Goal: Task Accomplishment & Management: Manage account settings

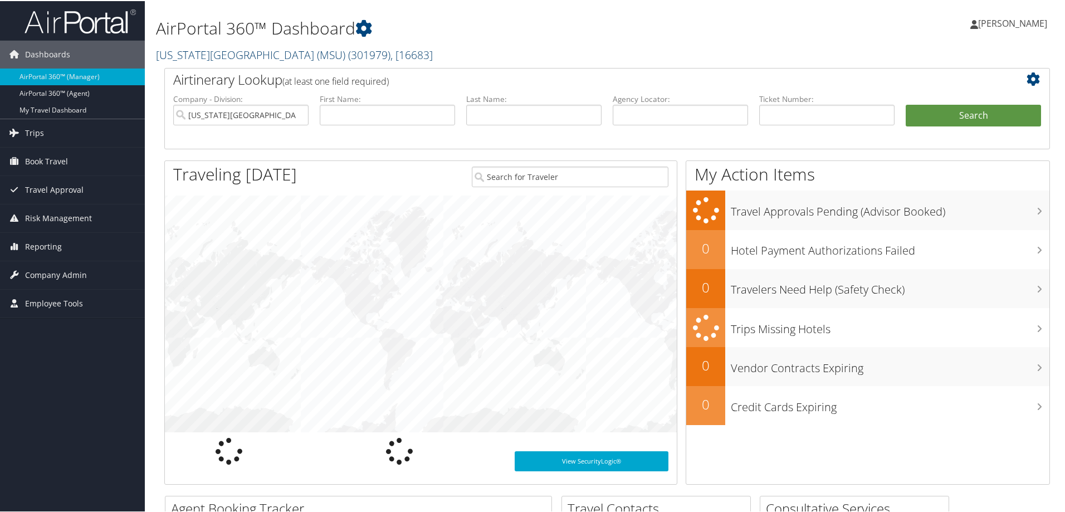
click at [204, 56] on link "[US_STATE][GEOGRAPHIC_DATA] (MSU) ( 301979 ) , [ 16683 ]" at bounding box center [294, 53] width 277 height 15
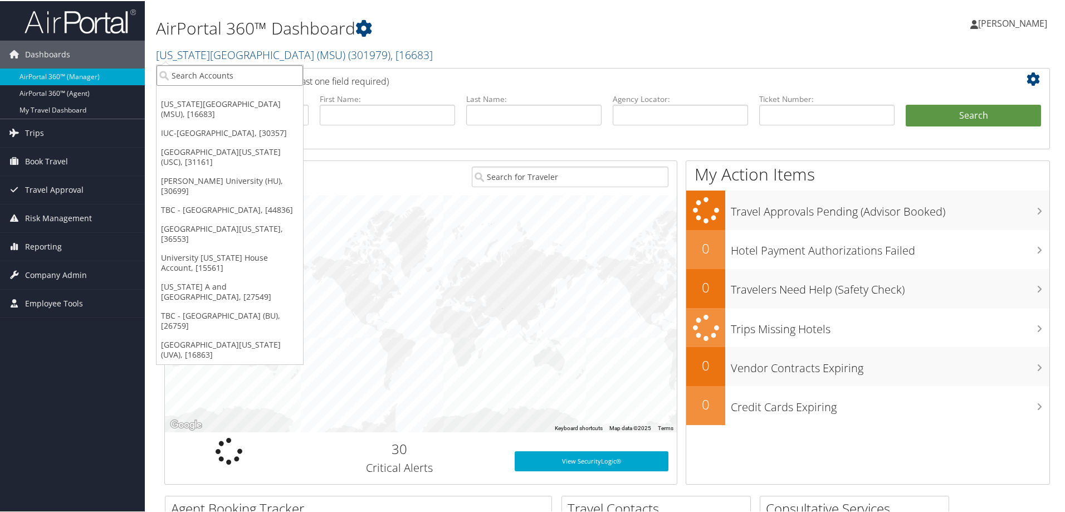
click at [187, 79] on input "search" at bounding box center [230, 74] width 147 height 21
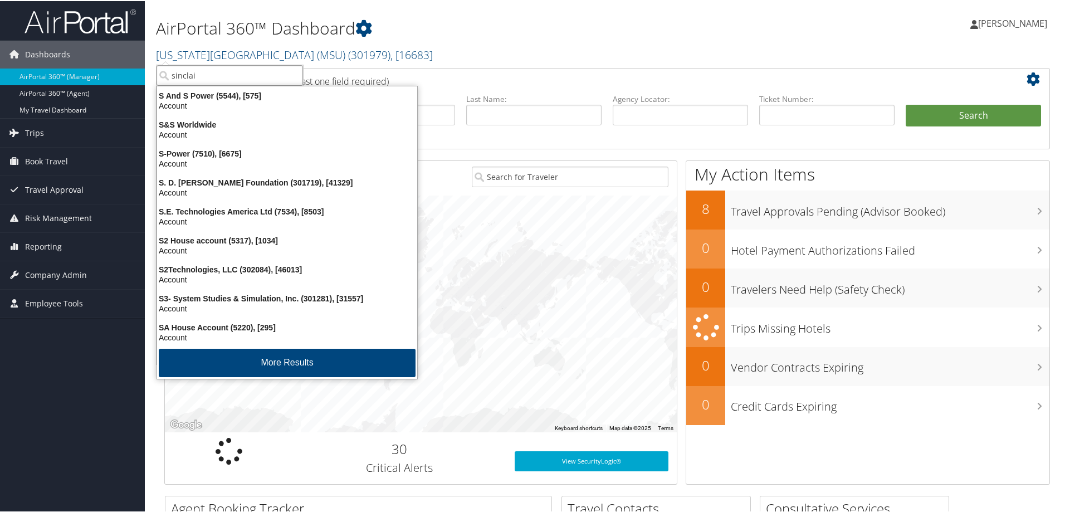
type input "[PERSON_NAME]"
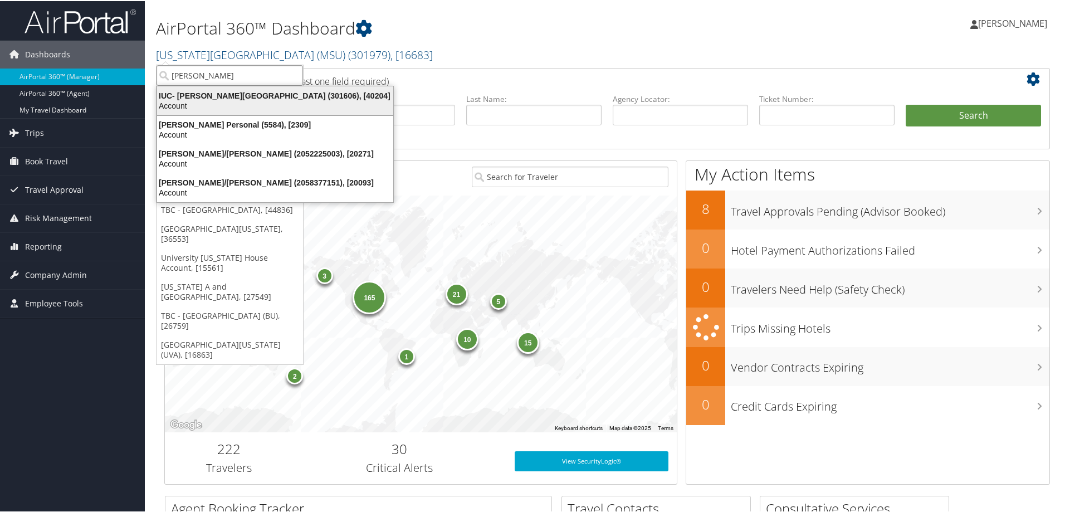
click at [182, 104] on div "Account" at bounding box center [275, 105] width 250 height 10
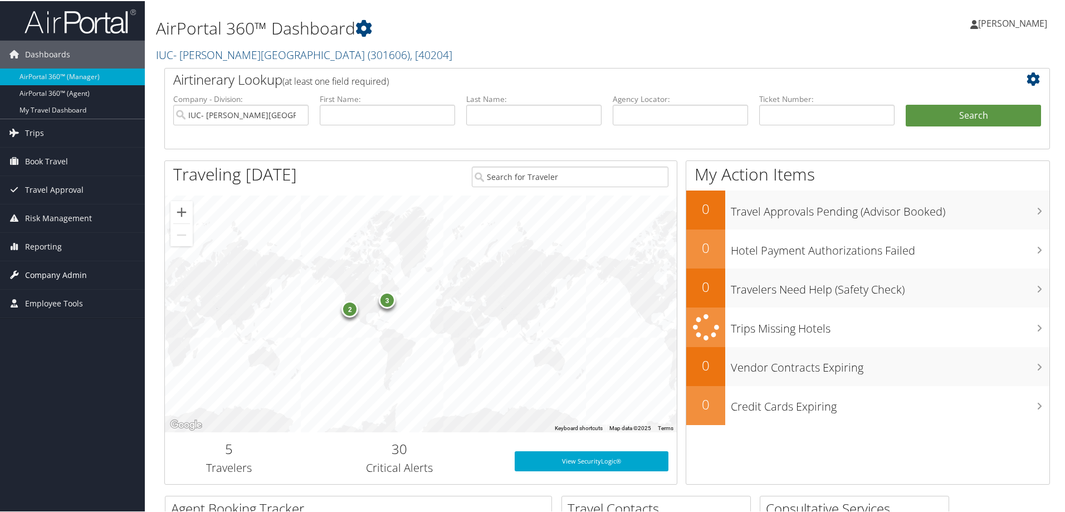
click at [31, 273] on span "Company Admin" at bounding box center [56, 274] width 62 height 28
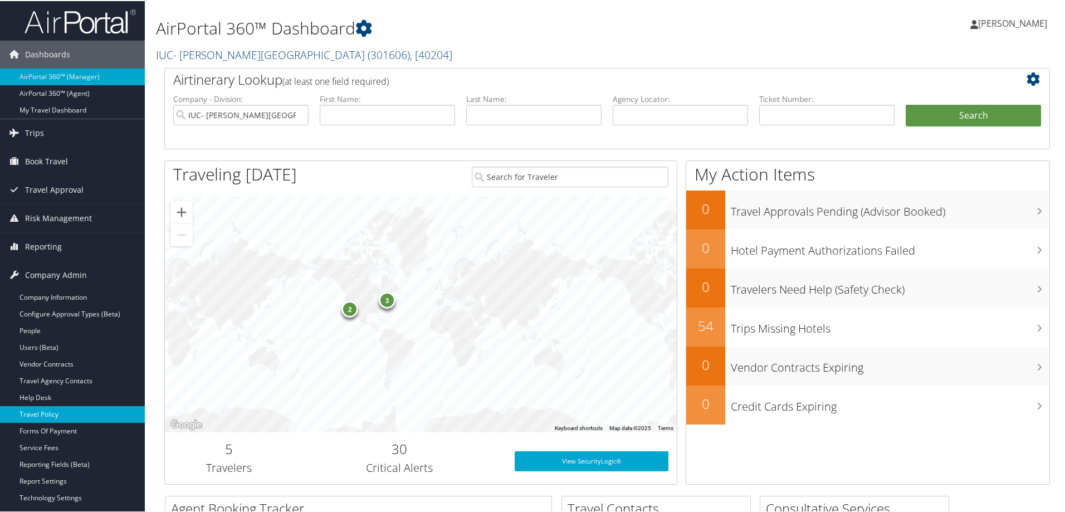
click at [47, 413] on link "Travel Policy" at bounding box center [72, 413] width 145 height 17
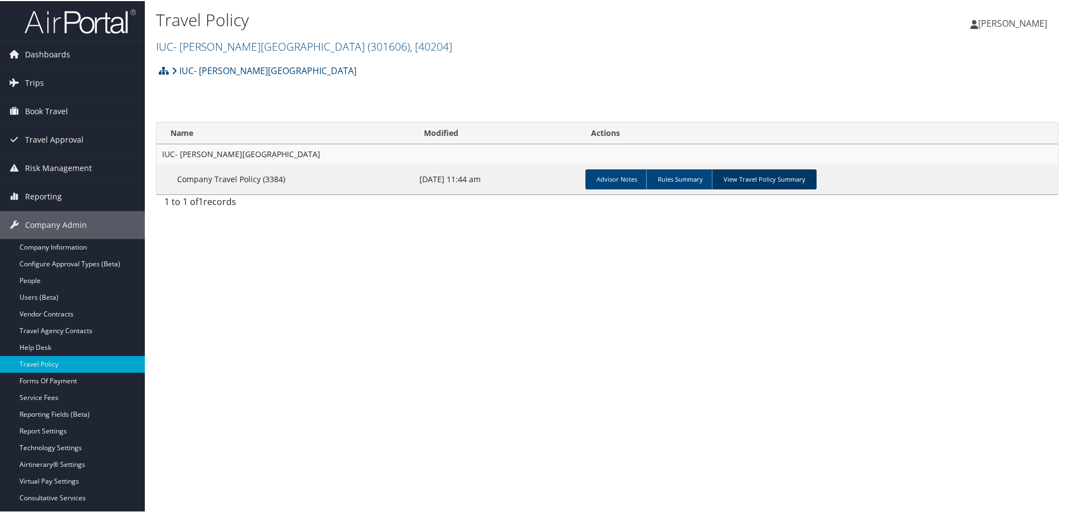
click at [764, 182] on link "View Travel Policy Summary" at bounding box center [764, 178] width 105 height 20
